Goal: Task Accomplishment & Management: Manage account settings

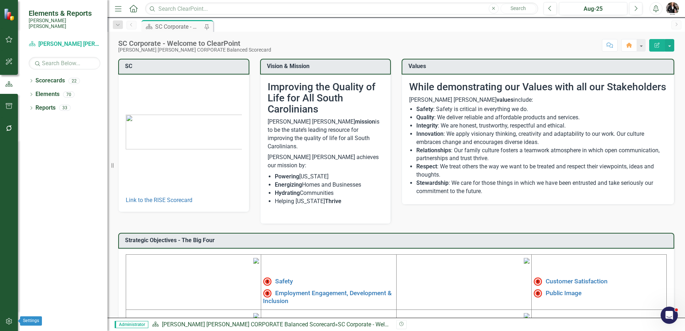
click at [8, 318] on icon "button" at bounding box center [9, 321] width 8 height 6
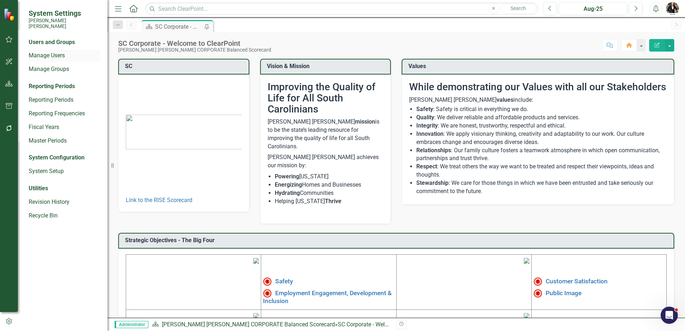
click at [58, 52] on link "Manage Users" at bounding box center [65, 56] width 72 height 8
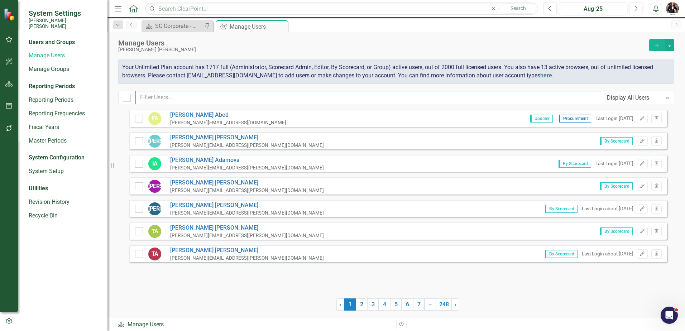
click at [166, 94] on input "text" at bounding box center [368, 97] width 467 height 13
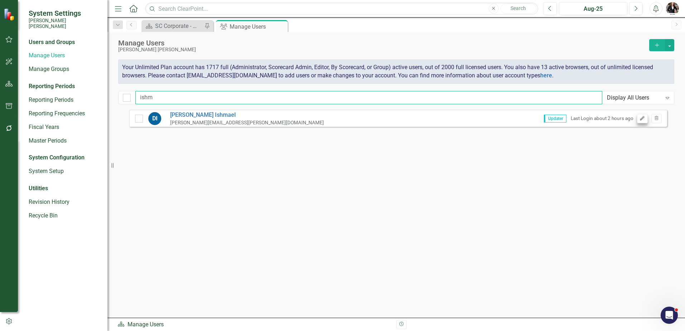
type input "ishm"
click at [643, 118] on icon "Edit" at bounding box center [641, 118] width 5 height 4
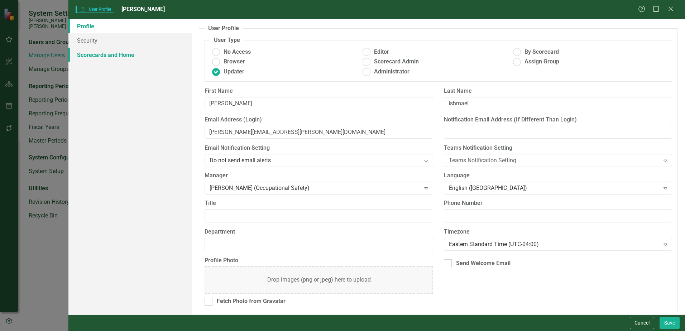
click at [97, 57] on link "Scorecards and Home" at bounding box center [129, 55] width 123 height 14
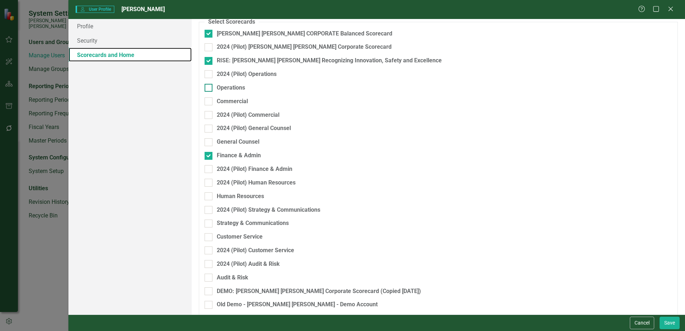
scroll to position [100, 0]
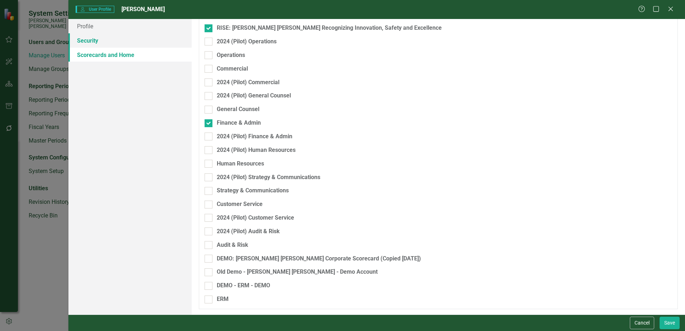
click at [87, 41] on link "Security" at bounding box center [129, 40] width 123 height 14
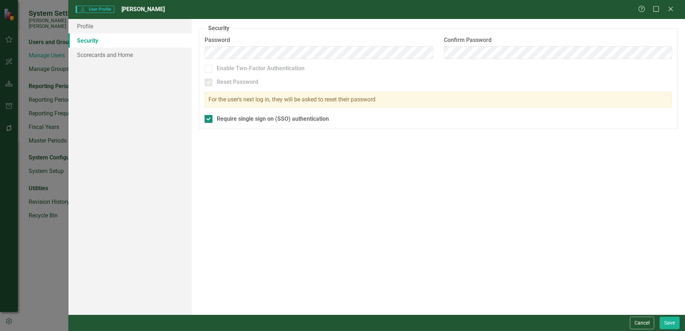
click at [208, 117] on input "Require single sign on (SSO) authentication" at bounding box center [207, 117] width 5 height 5
checkbox input "false"
click at [208, 83] on div at bounding box center [209, 82] width 8 height 8
click at [208, 83] on input "Reset Password" at bounding box center [207, 80] width 5 height 5
checkbox input "false"
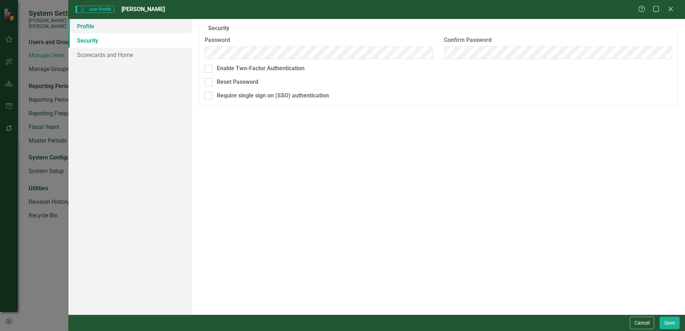
click at [92, 27] on link "Profile" at bounding box center [129, 26] width 123 height 14
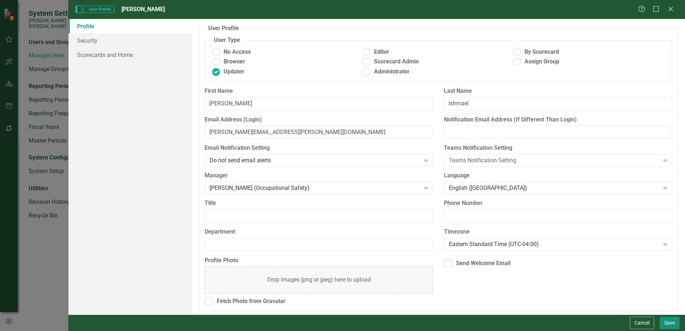
click at [670, 319] on button "Save" at bounding box center [669, 323] width 20 height 13
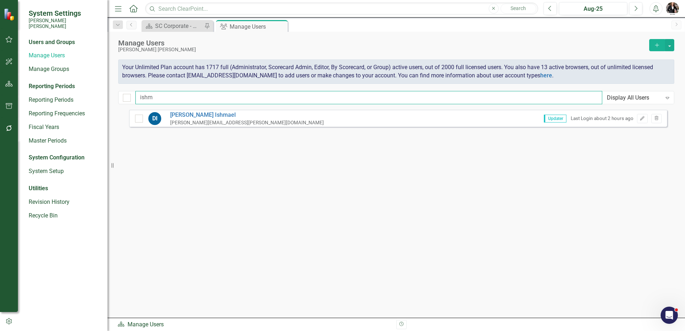
click at [171, 96] on input "ishm" at bounding box center [368, 97] width 467 height 13
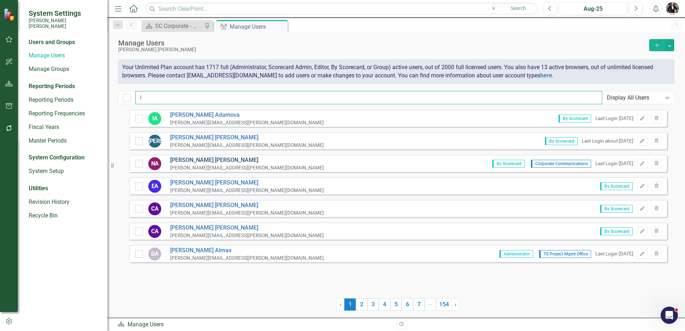
type input "i"
click at [191, 159] on link "[PERSON_NAME]" at bounding box center [247, 160] width 154 height 8
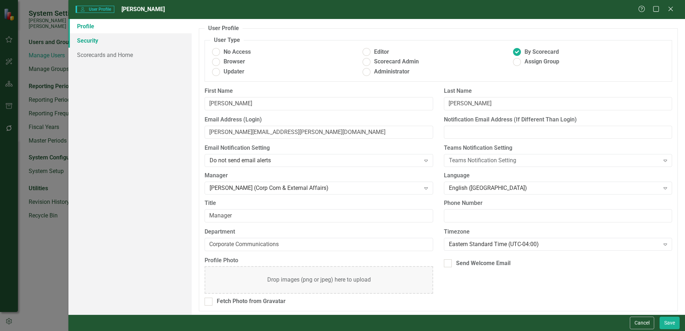
click at [99, 42] on link "Security" at bounding box center [129, 40] width 123 height 14
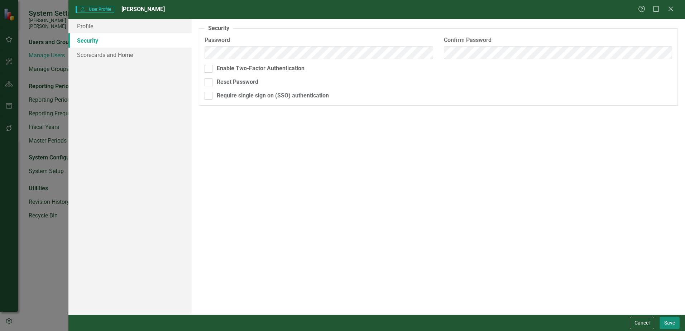
click at [670, 321] on button "Save" at bounding box center [669, 323] width 20 height 13
